Goal: Information Seeking & Learning: Learn about a topic

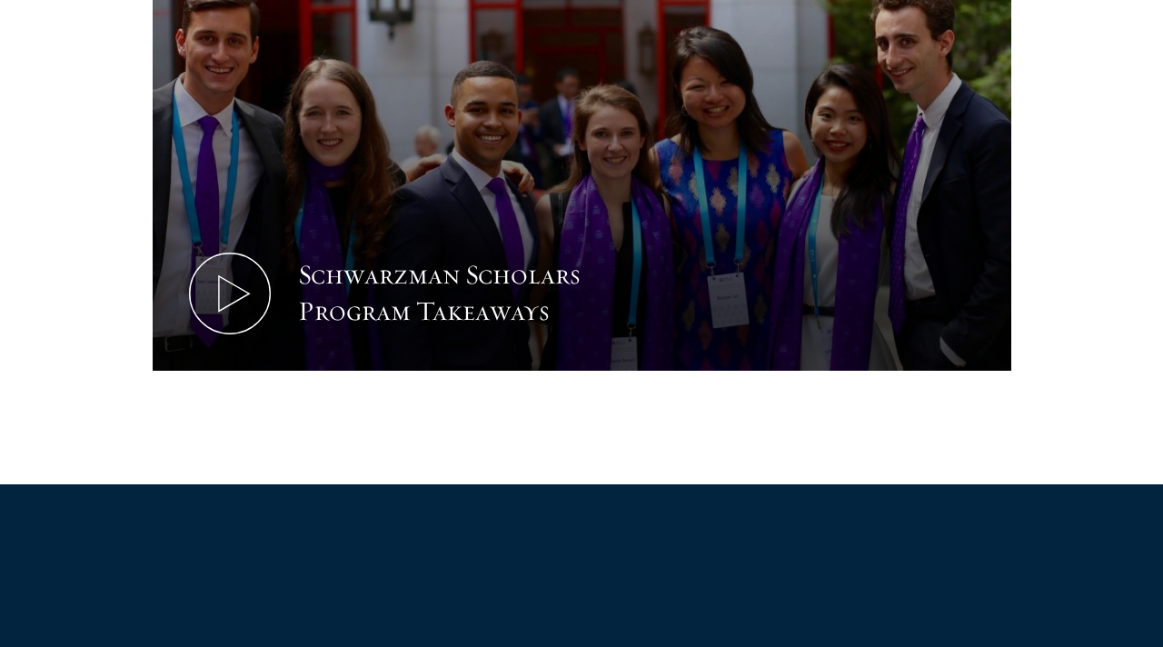
scroll to position [1094, 0]
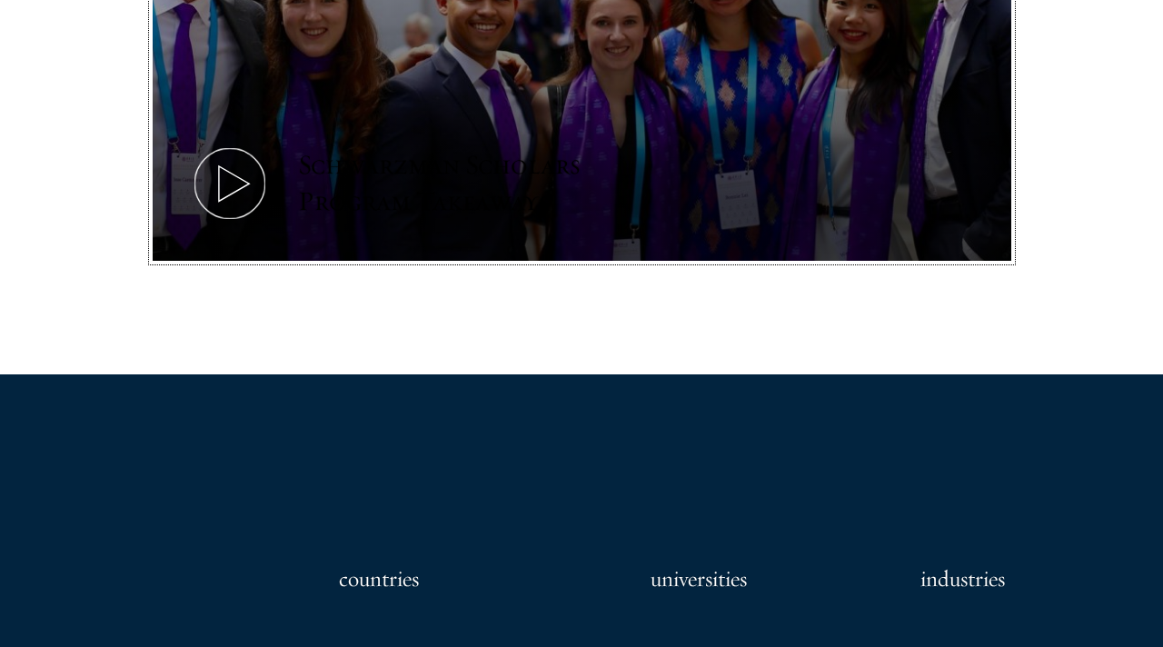
click at [253, 184] on icon at bounding box center [230, 184] width 82 height 82
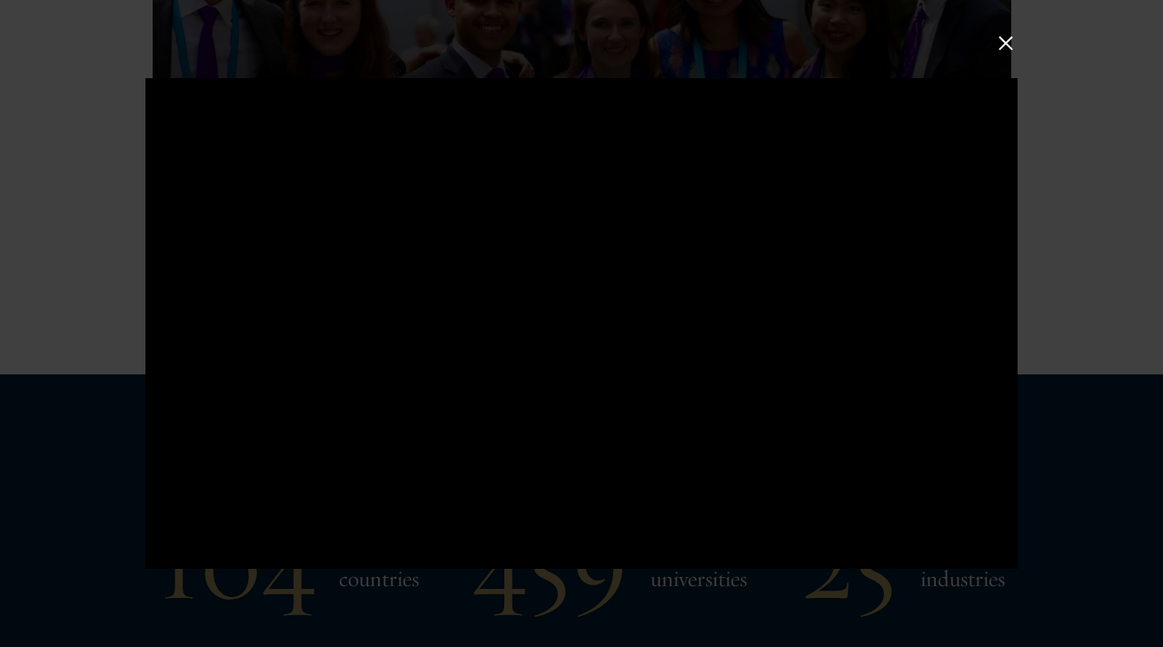
click at [1008, 40] on button at bounding box center [1006, 44] width 24 height 24
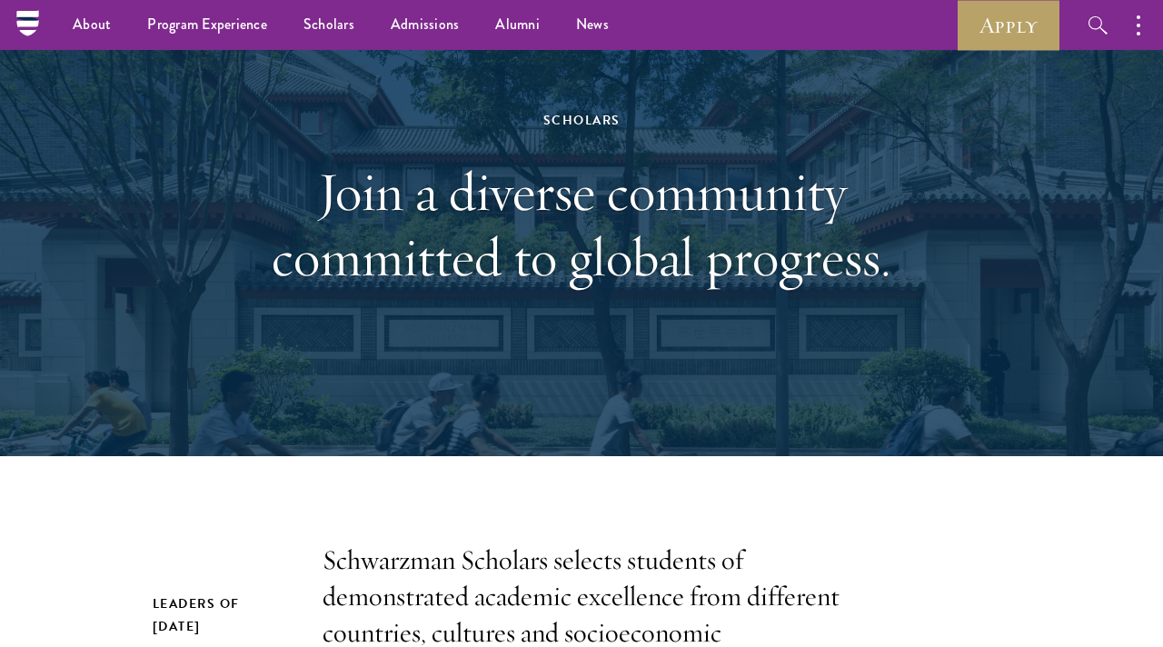
scroll to position [9, 0]
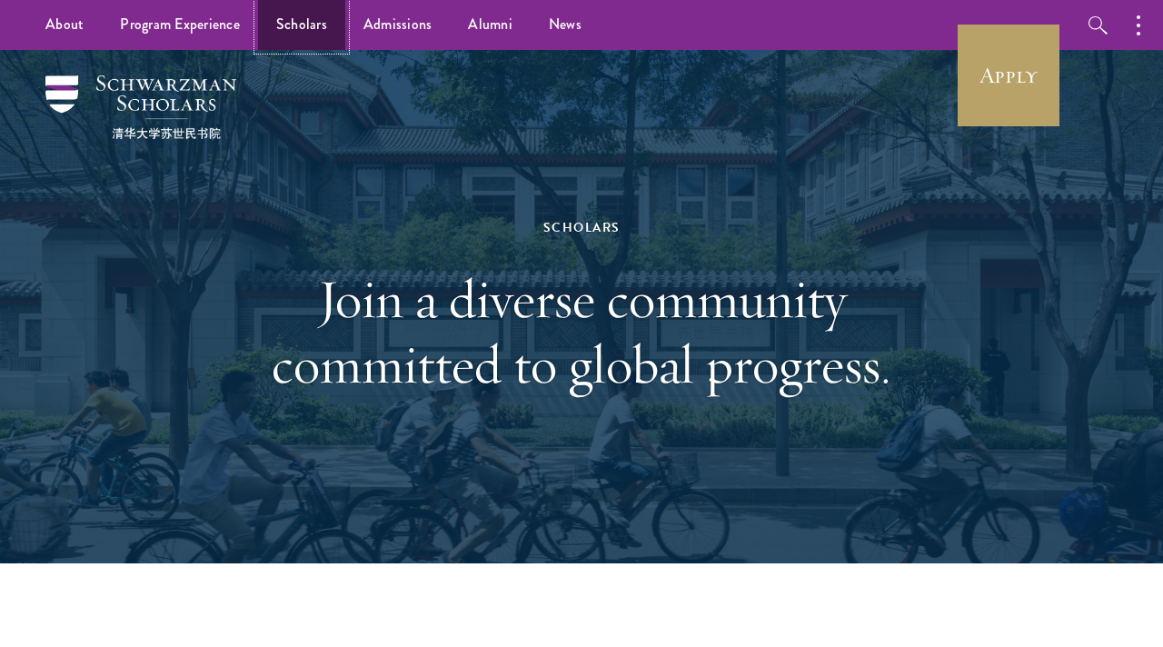
click at [311, 33] on link "Scholars" at bounding box center [301, 25] width 87 height 50
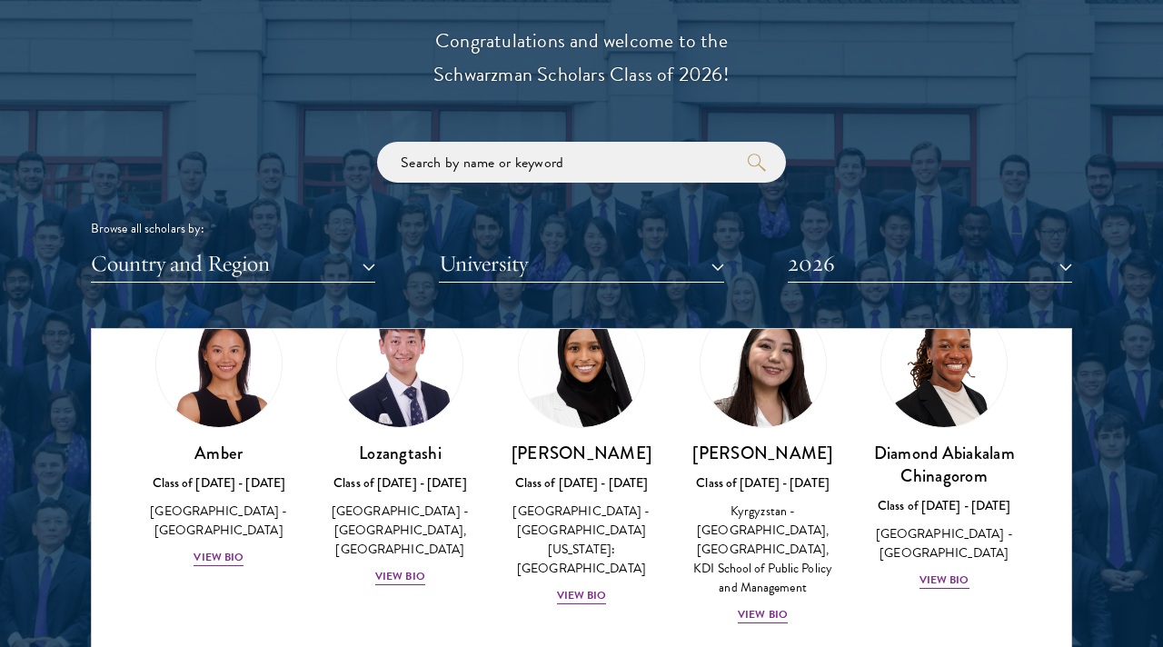
scroll to position [82, 0]
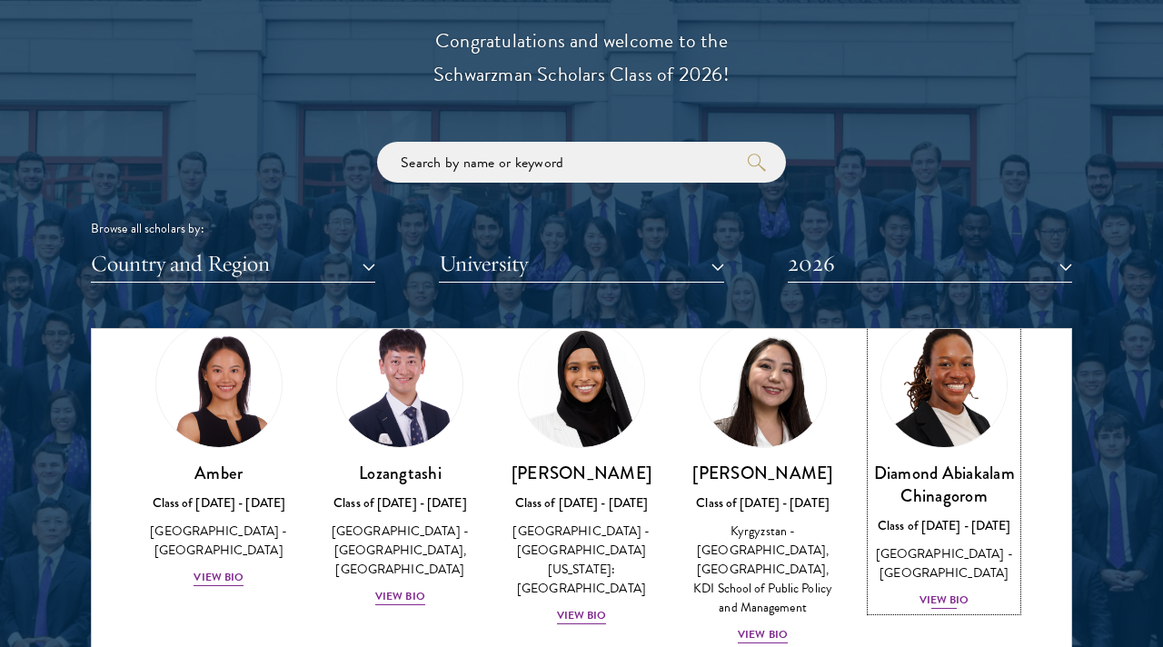
click at [938, 593] on div "View Bio" at bounding box center [944, 599] width 50 height 17
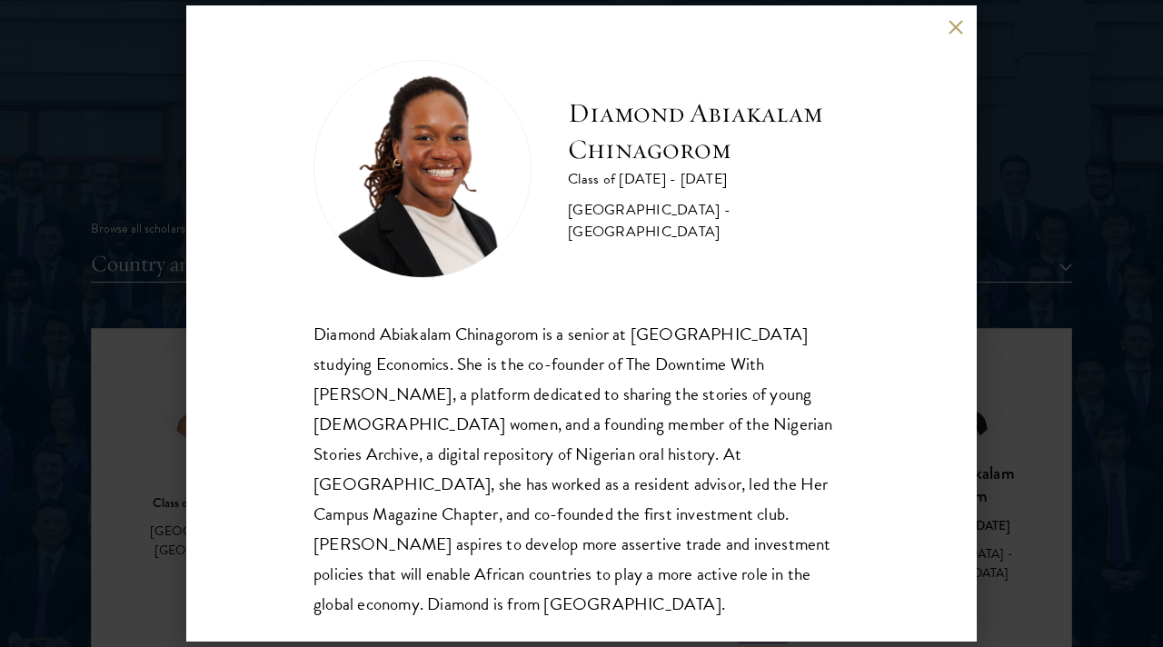
scroll to position [2, 0]
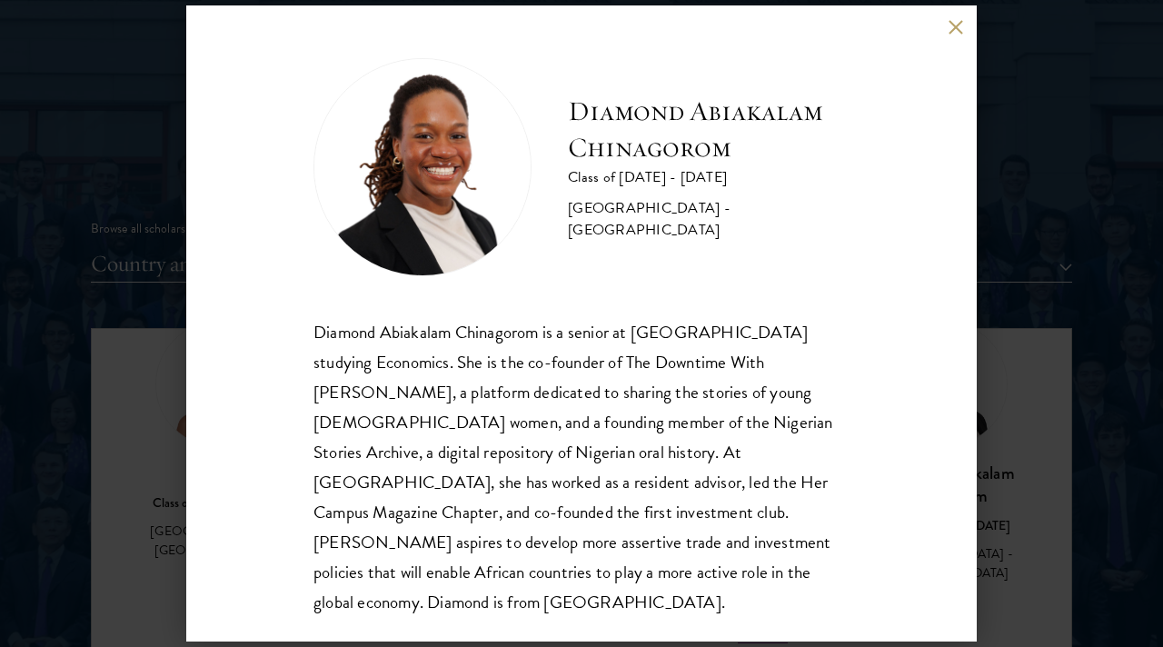
click at [959, 27] on button at bounding box center [955, 26] width 15 height 15
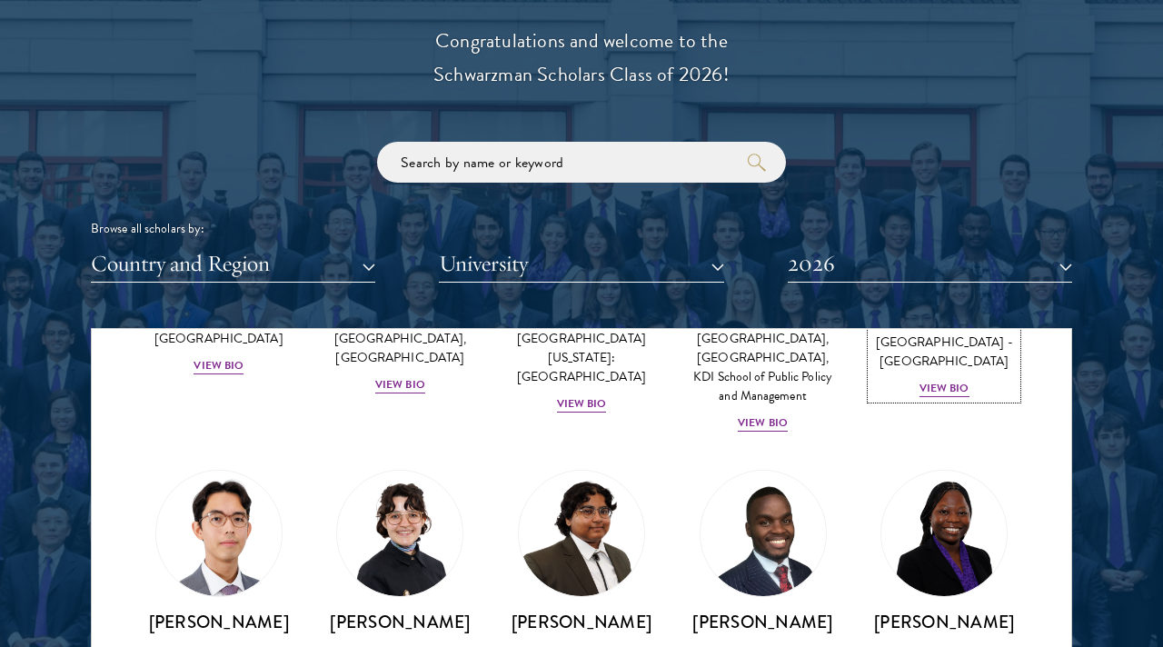
scroll to position [302, 0]
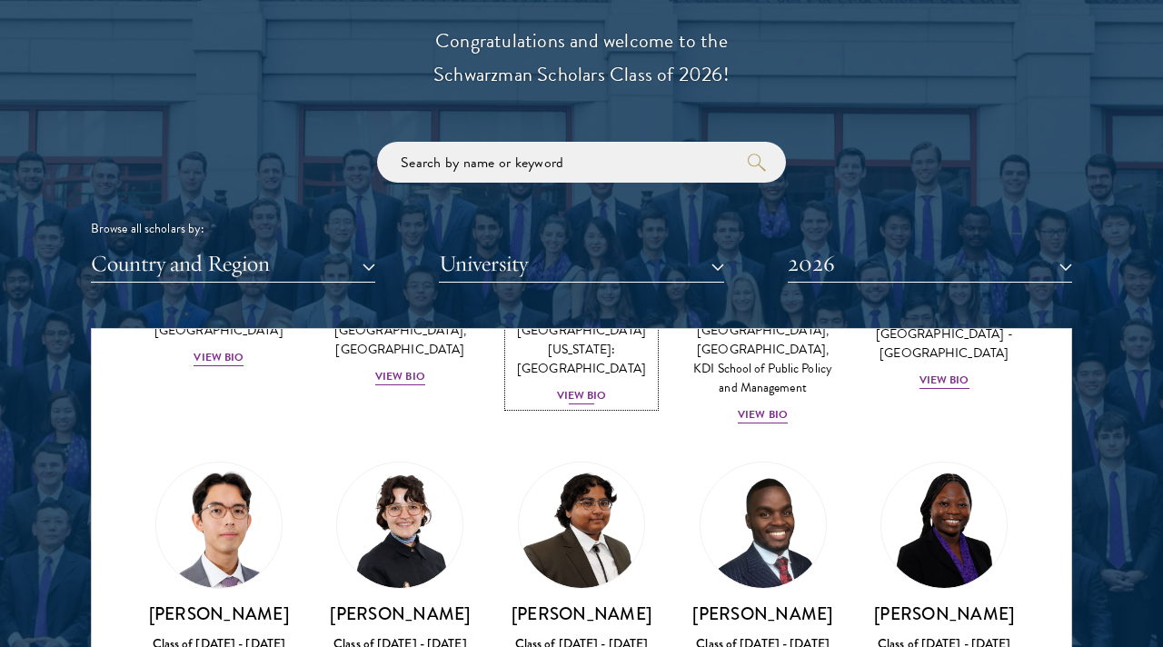
click at [590, 387] on div "View Bio" at bounding box center [582, 395] width 50 height 17
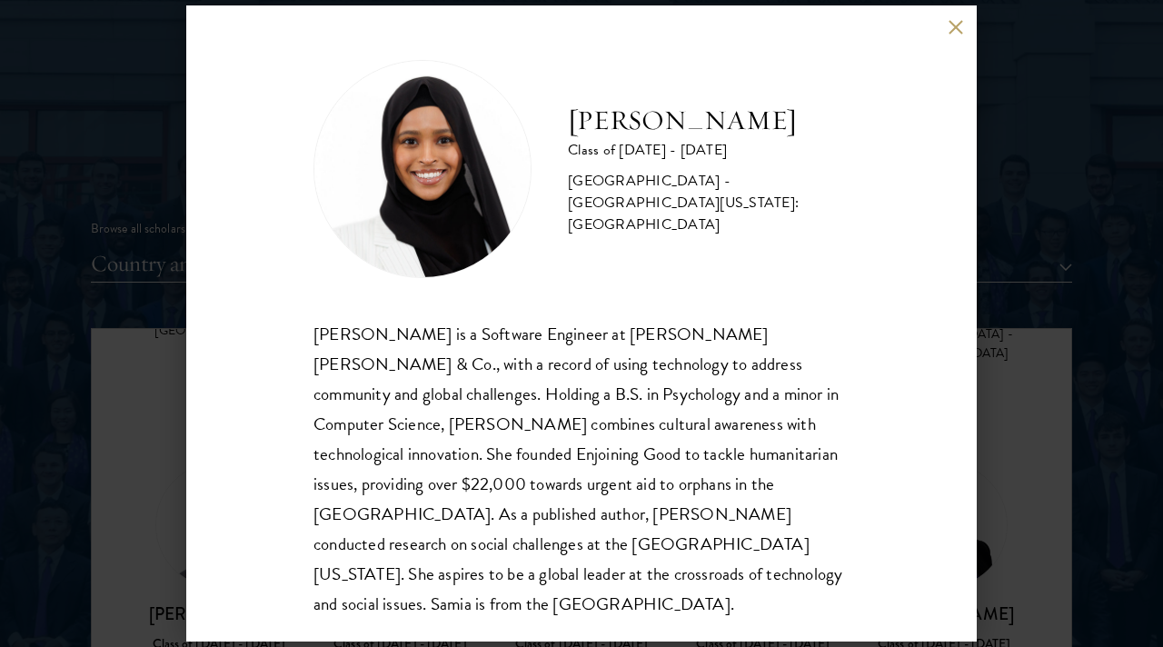
scroll to position [2, 0]
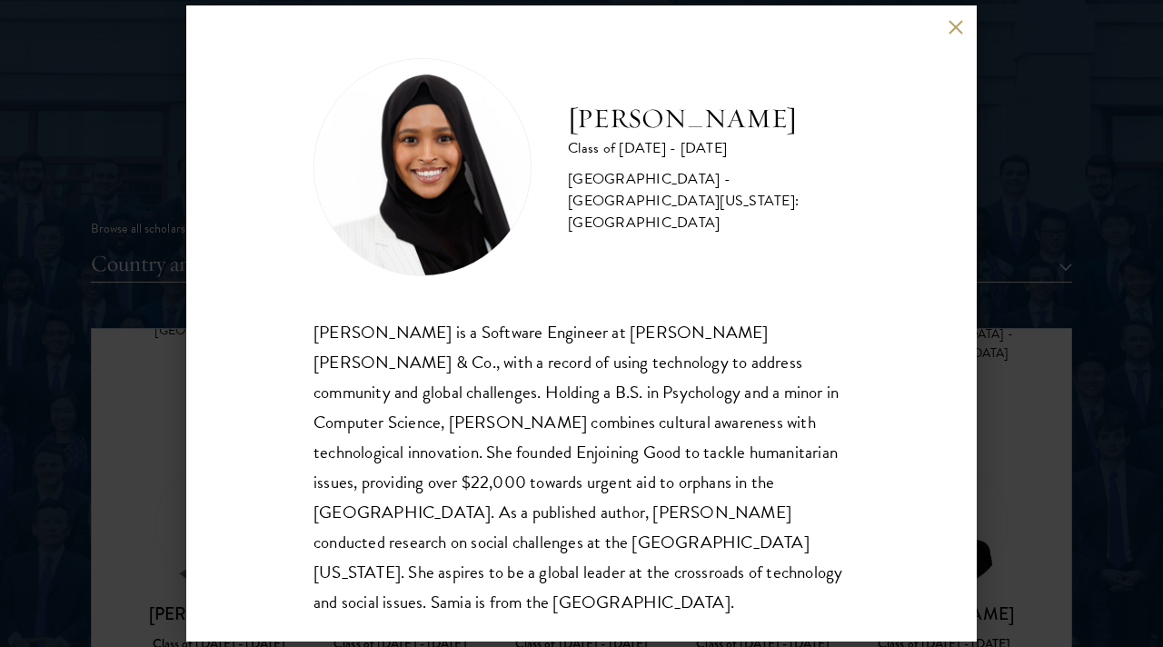
click at [957, 36] on div "Samia Abdi Class of 2025 - 2026 United States of America - University of Minnes…" at bounding box center [581, 323] width 790 height 636
click at [961, 19] on button at bounding box center [955, 26] width 15 height 15
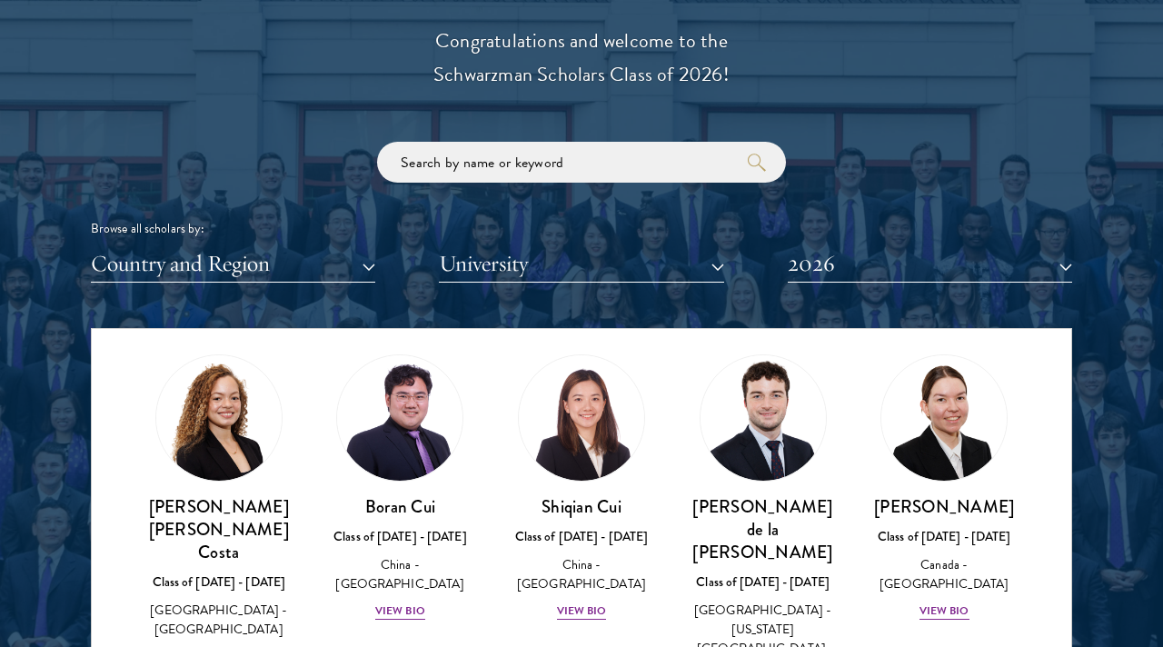
scroll to position [2139, 0]
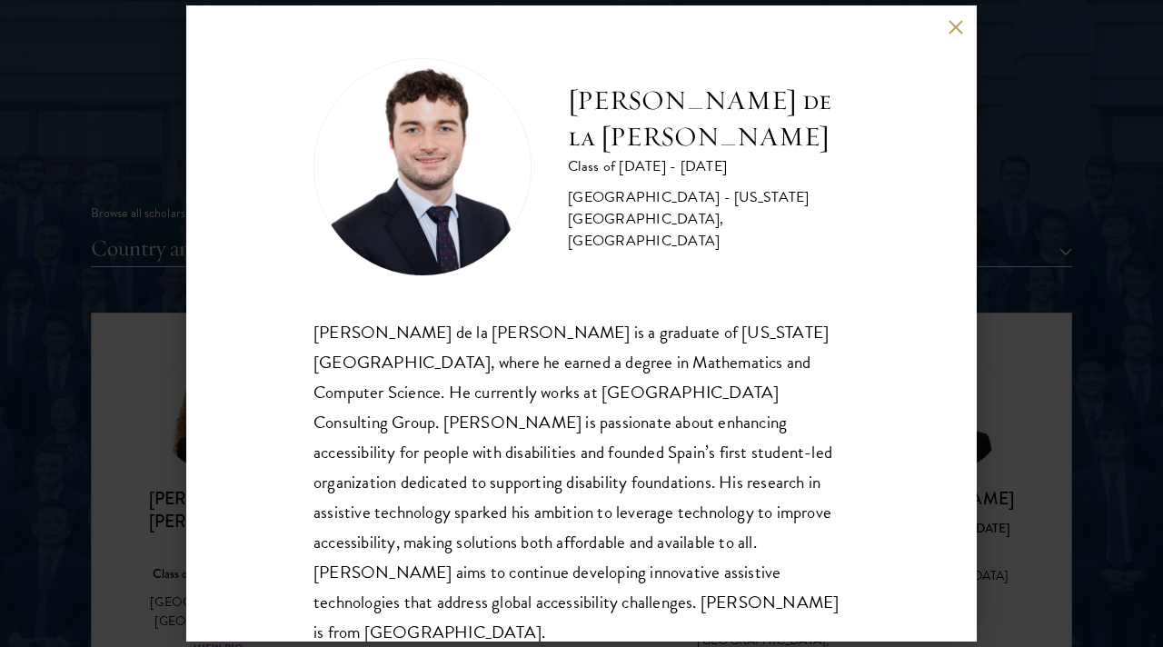
scroll to position [2032, 0]
click at [949, 29] on button at bounding box center [955, 26] width 15 height 15
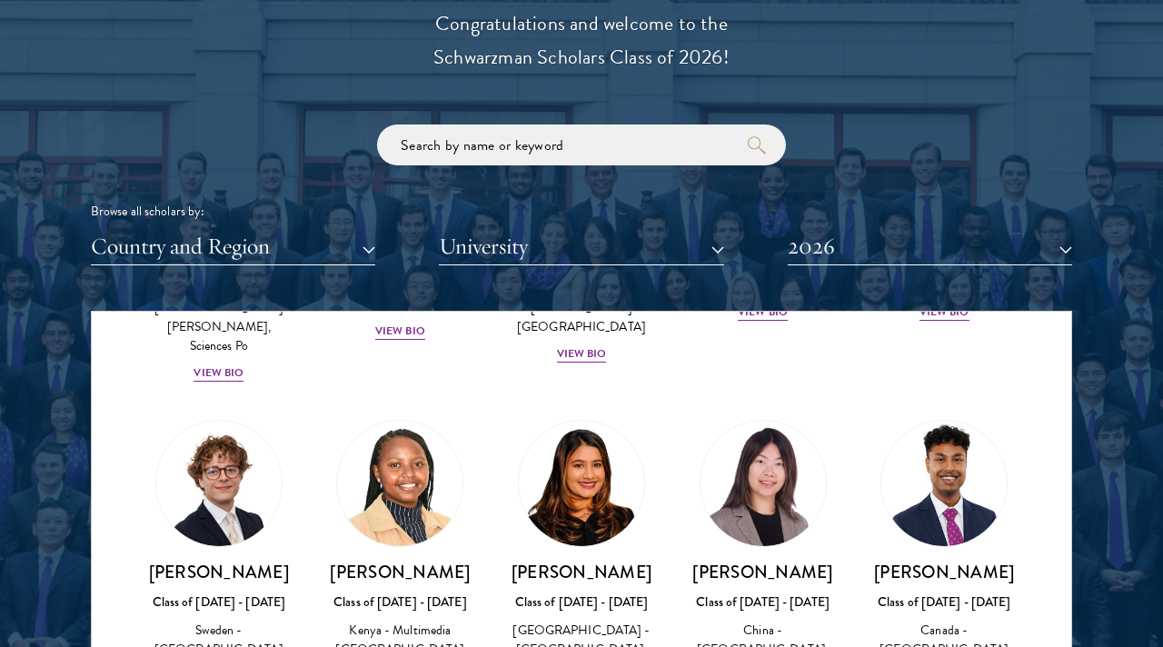
scroll to position [2843, 0]
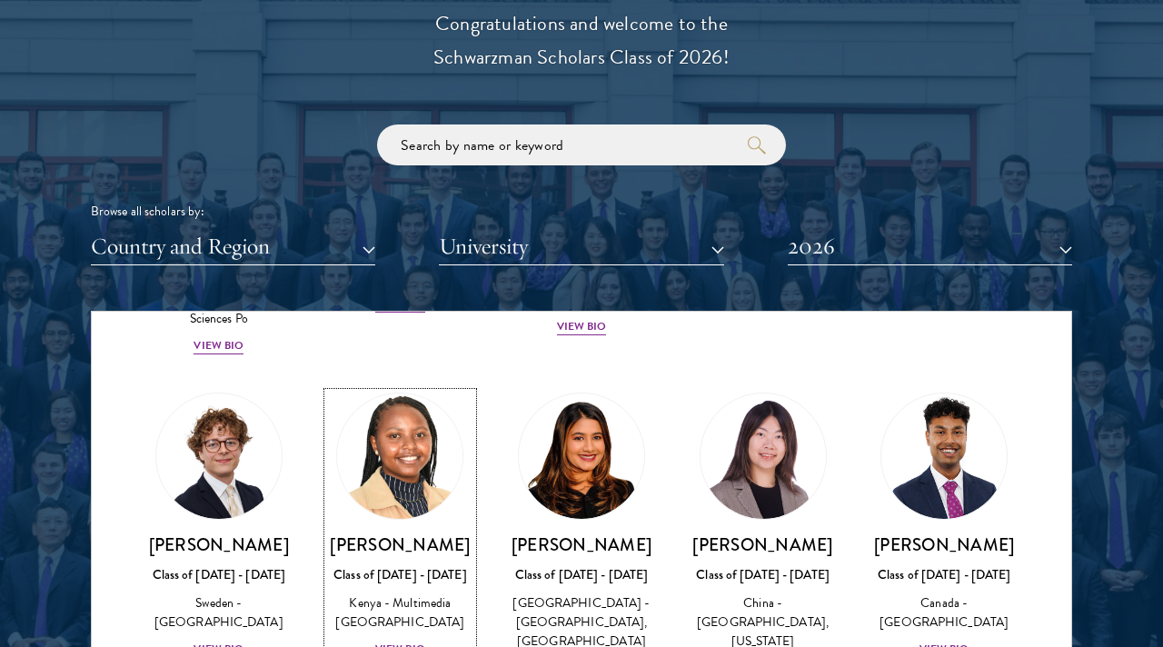
click at [390, 640] on div "View Bio" at bounding box center [400, 648] width 50 height 17
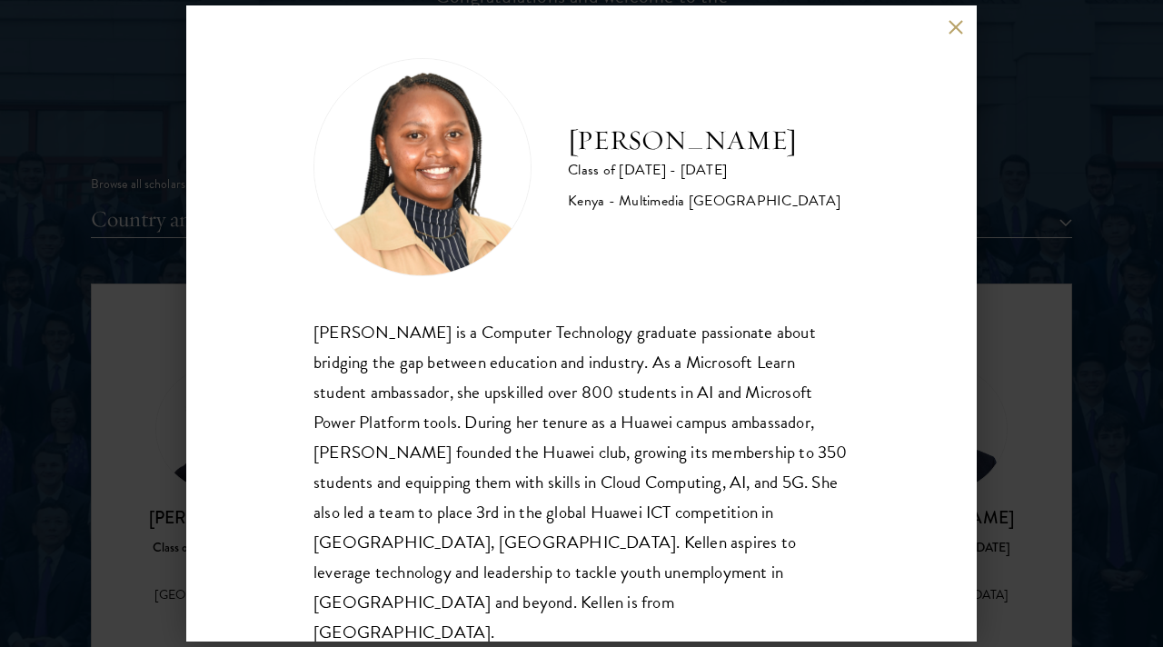
scroll to position [2065, 0]
click at [956, 24] on button at bounding box center [955, 26] width 15 height 15
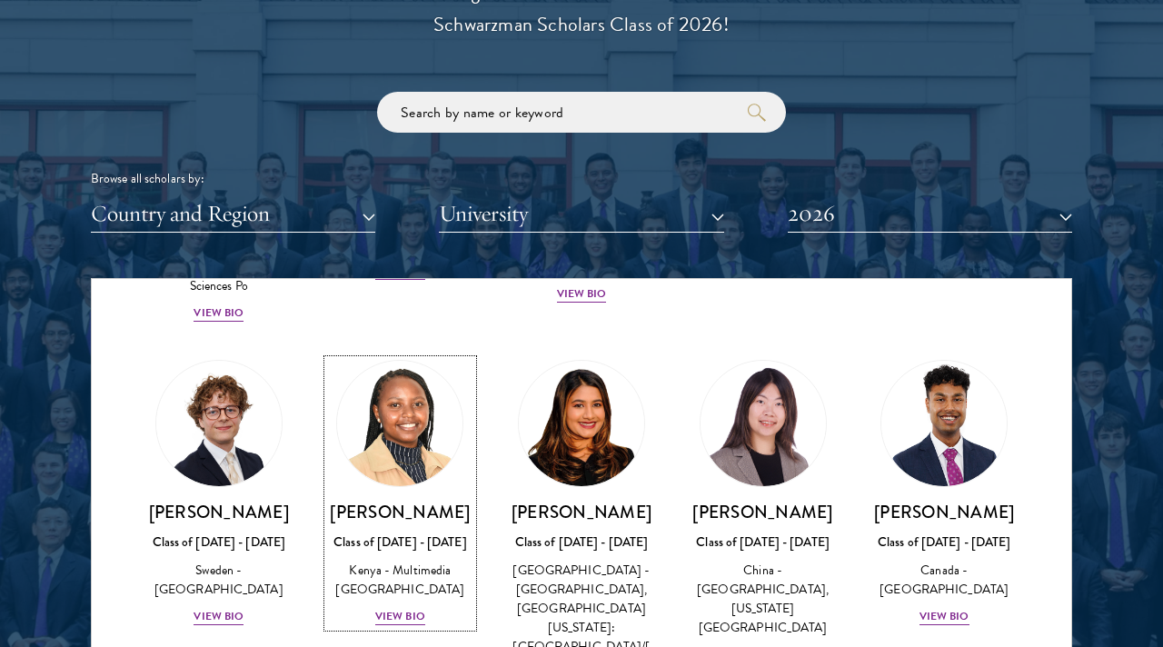
scroll to position [2805, 0]
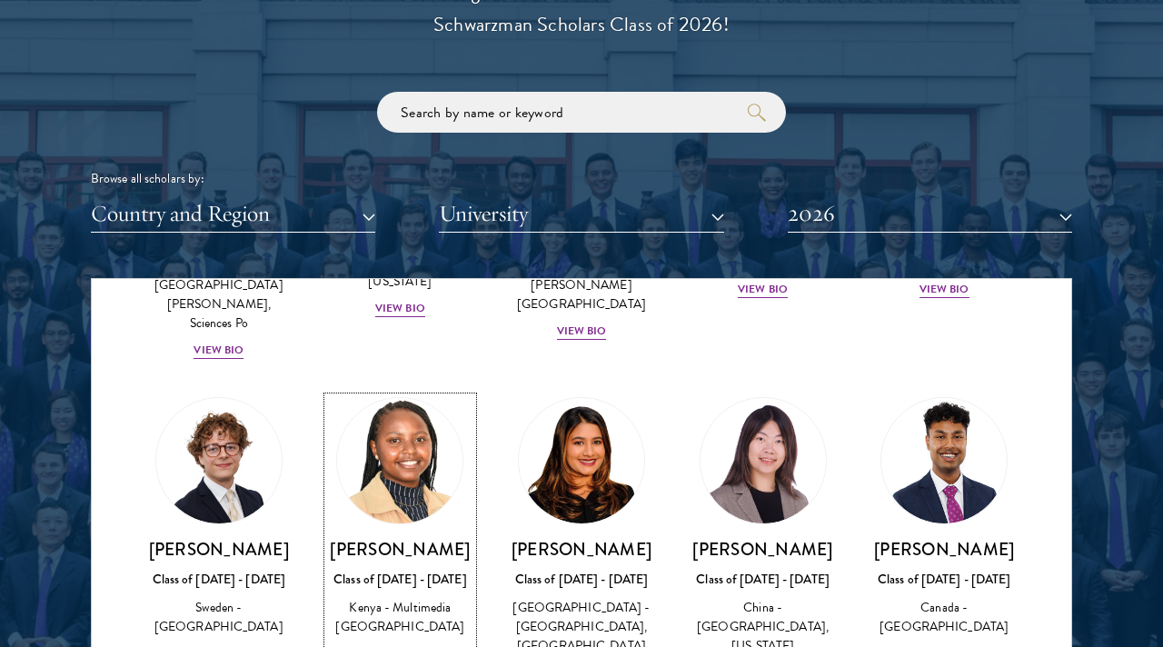
click at [398, 645] on div "View Bio" at bounding box center [400, 653] width 50 height 17
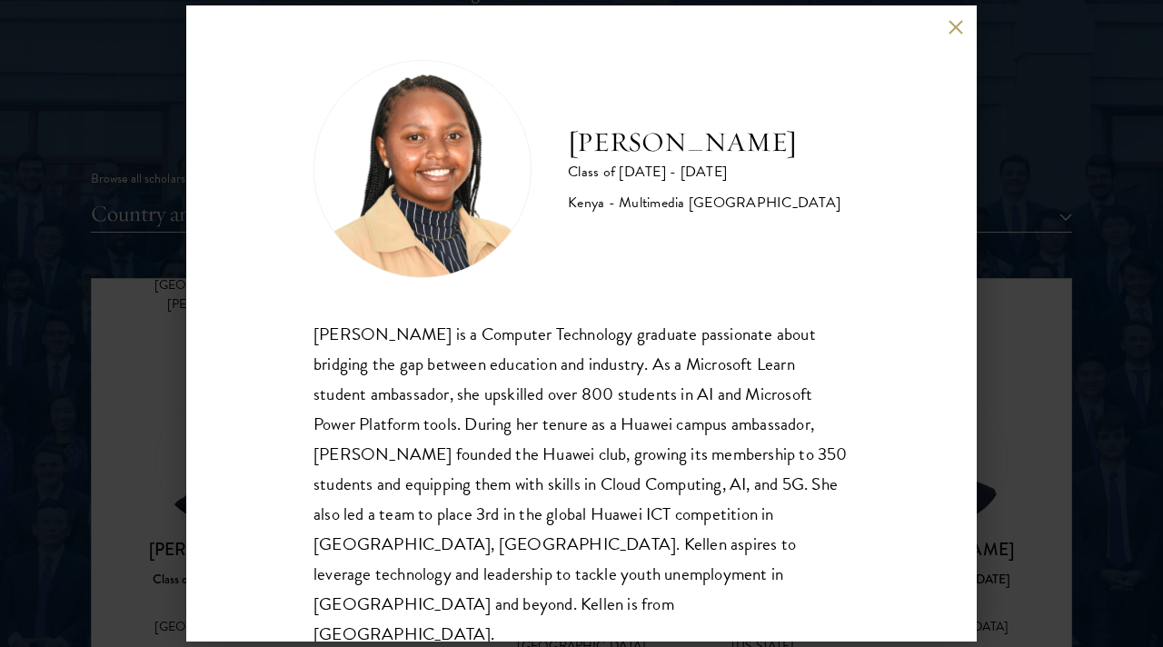
click at [537, 439] on div "Kellen Gitahi is a Computer Technology graduate passionate about bridging the g…" at bounding box center [581, 484] width 536 height 331
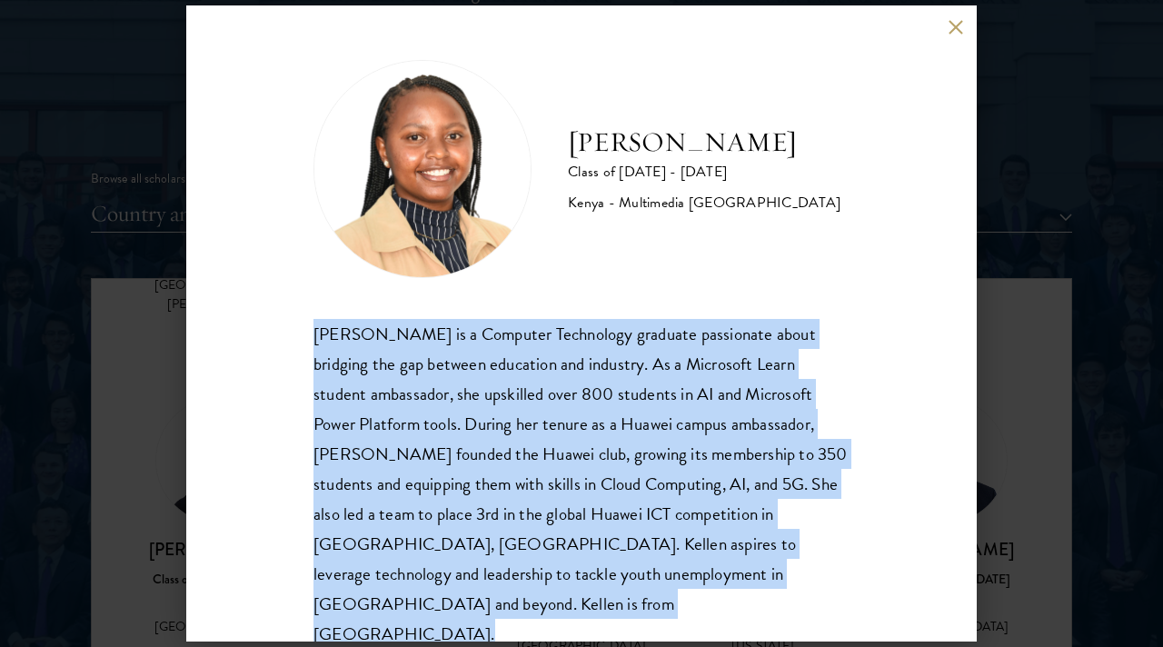
click at [537, 439] on div "Kellen Gitahi is a Computer Technology graduate passionate about bridging the g…" at bounding box center [581, 484] width 536 height 331
copy body "Kellen Gitahi is a Computer Technology graduate passionate about bridging the g…"
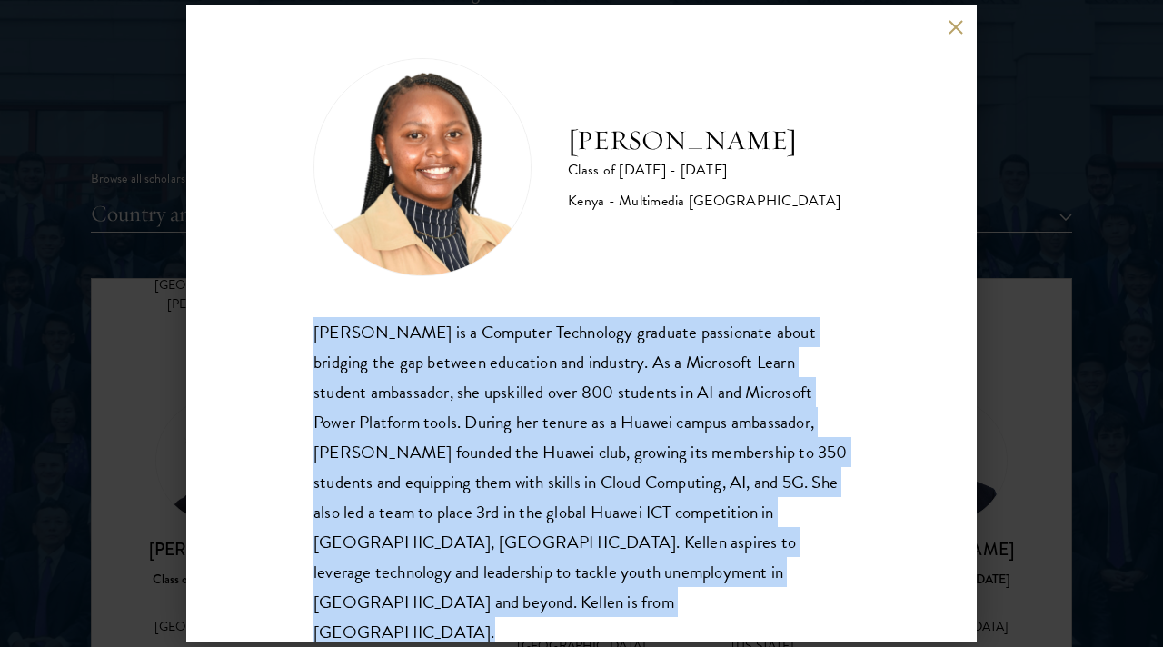
click at [461, 477] on div "Kellen Gitahi is a Computer Technology graduate passionate about bridging the g…" at bounding box center [581, 482] width 536 height 331
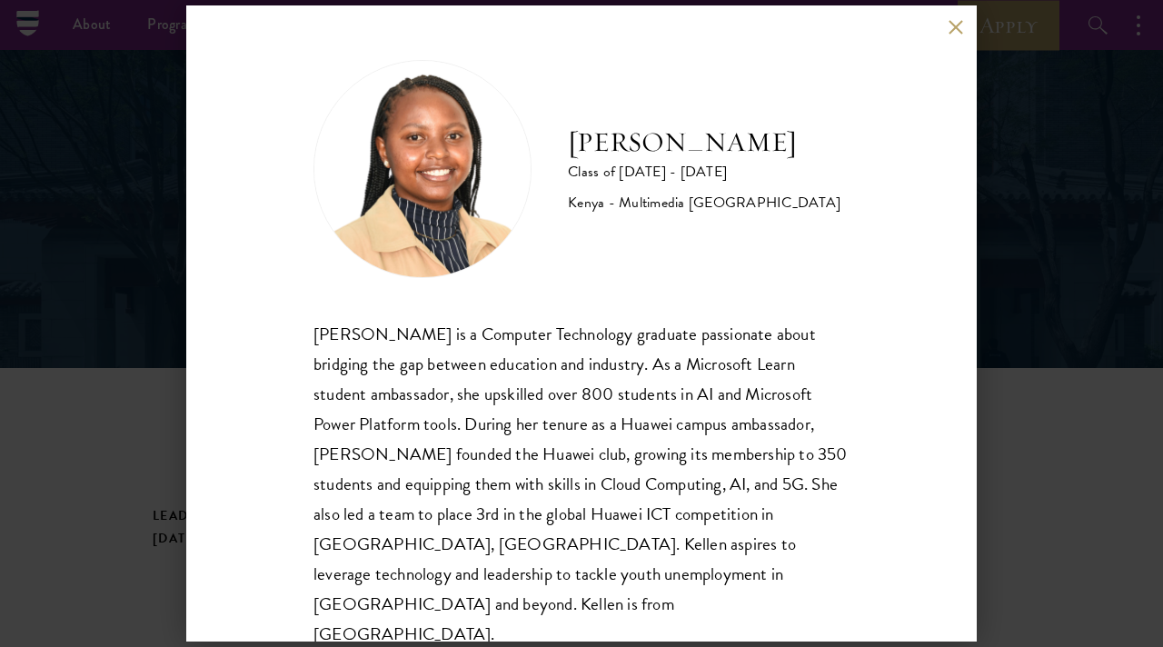
scroll to position [192, 0]
